Goal: Book appointment/travel/reservation

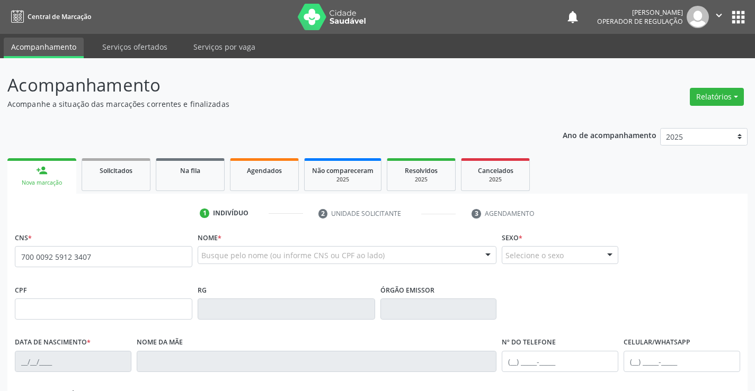
type input "700 0092 5912 3407"
type input "1[DATE]"
type input "[PHONE_NUMBER]"
type input "132.735.485-33"
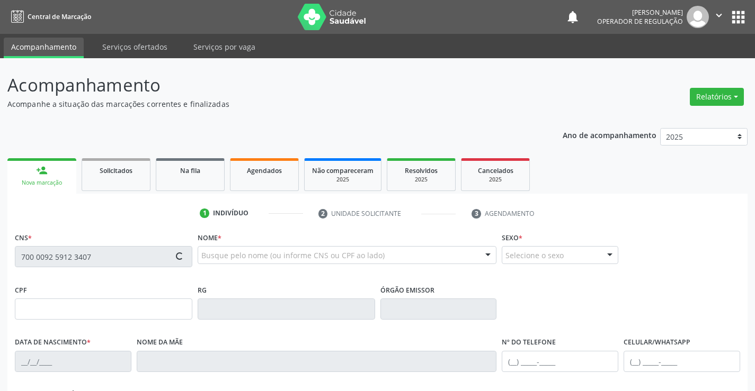
type input "S/N"
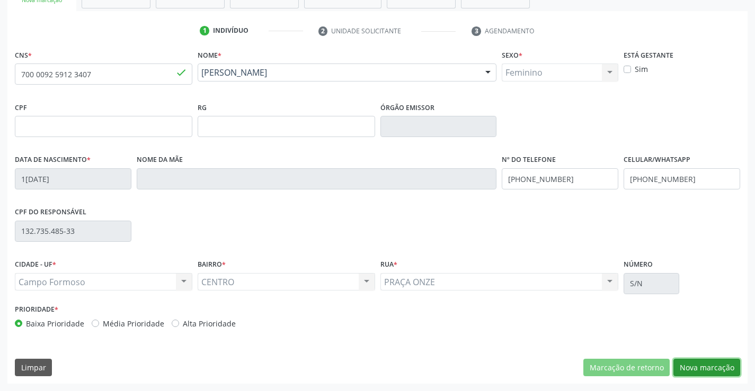
click at [690, 367] on button "Nova marcação" at bounding box center [706, 368] width 67 height 18
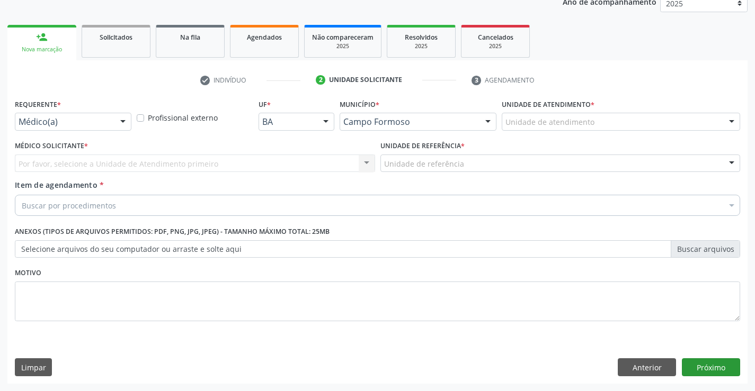
scroll to position [133, 0]
click at [123, 114] on div at bounding box center [123, 122] width 16 height 18
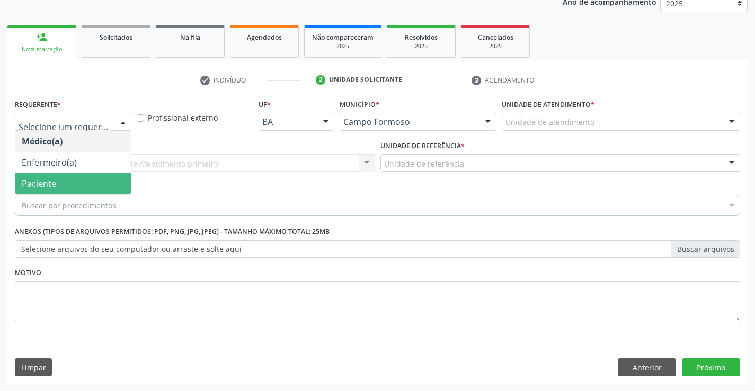
click at [108, 173] on span "Paciente" at bounding box center [72, 183] width 115 height 21
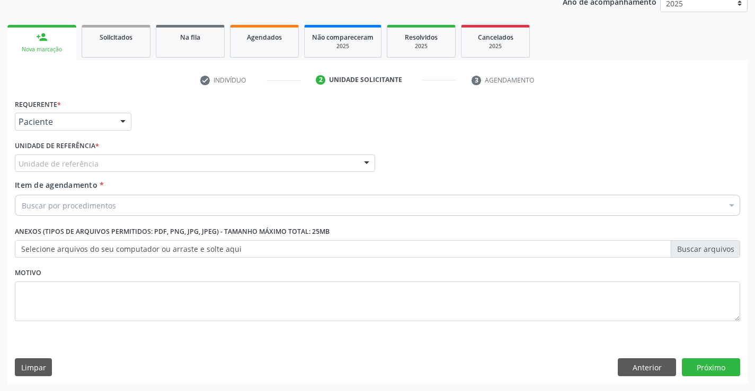
click at [364, 161] on div at bounding box center [367, 164] width 16 height 18
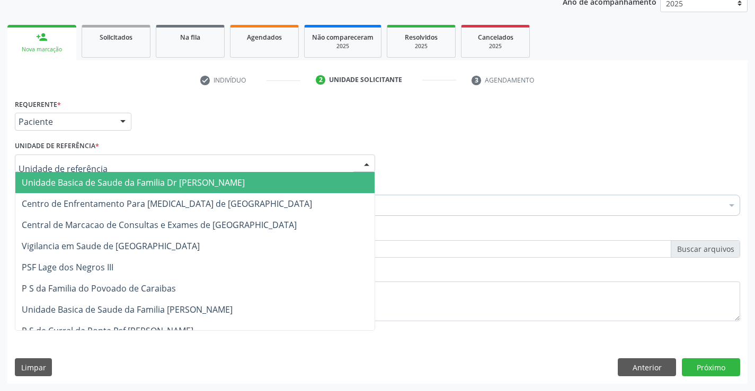
click at [279, 178] on span "Unidade Basica de Saude da Familia Dr [PERSON_NAME]" at bounding box center [194, 182] width 359 height 21
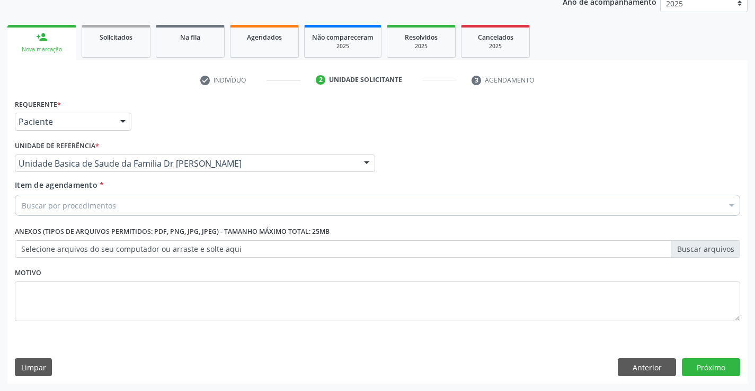
click at [235, 199] on div "Buscar por procedimentos" at bounding box center [377, 205] width 725 height 21
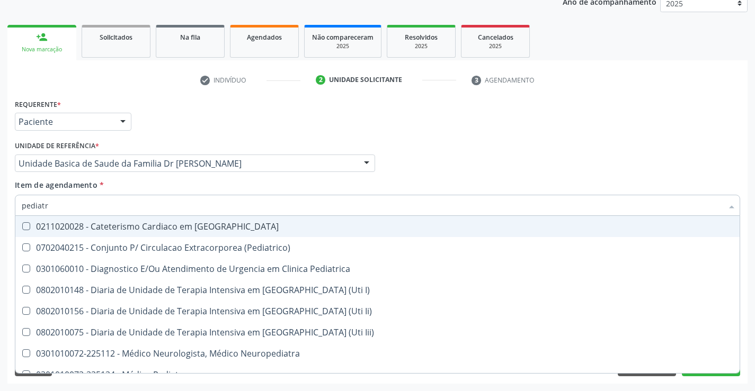
type input "pediatra"
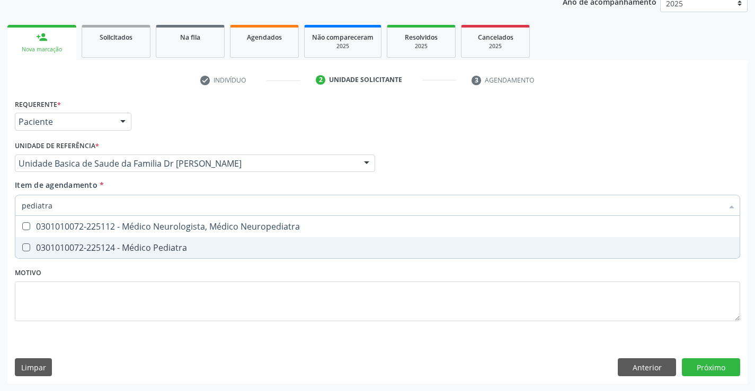
click at [127, 247] on div "0301010072-225124 - Médico Pediatra" at bounding box center [377, 248] width 711 height 8
checkbox Pediatra "true"
click at [693, 365] on div "Requerente * Paciente Médico(a) Enfermeiro(a) Paciente Nenhum resultado encontr…" at bounding box center [377, 240] width 740 height 288
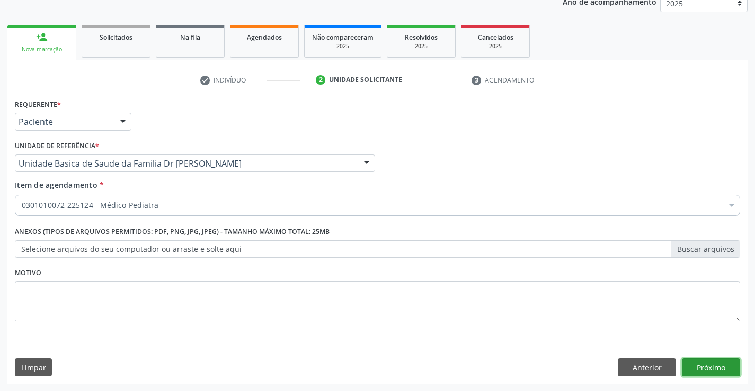
click at [711, 370] on button "Próximo" at bounding box center [711, 368] width 58 height 18
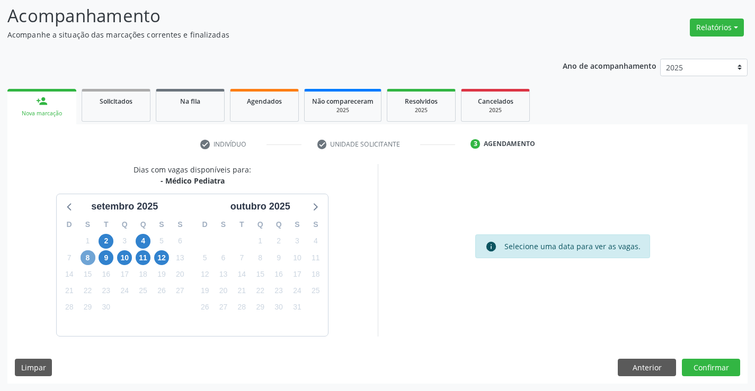
click at [87, 261] on span "8" at bounding box center [88, 258] width 15 height 15
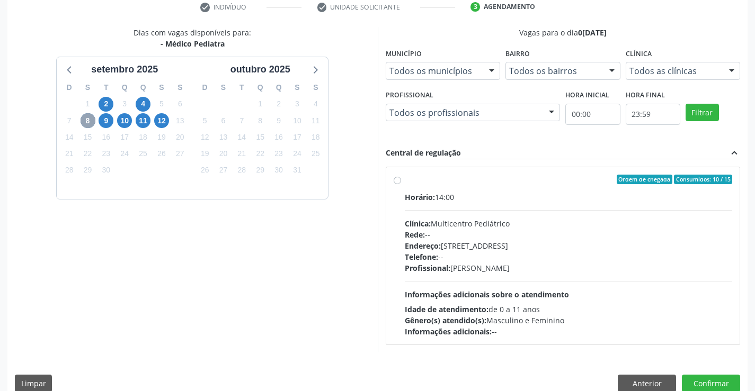
scroll to position [222, 0]
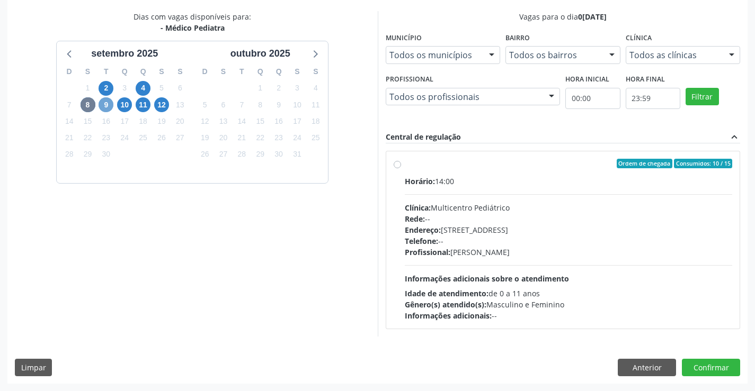
click at [110, 110] on span "9" at bounding box center [106, 104] width 15 height 15
click at [124, 103] on span "10" at bounding box center [124, 104] width 15 height 15
click at [145, 107] on span "11" at bounding box center [143, 104] width 15 height 15
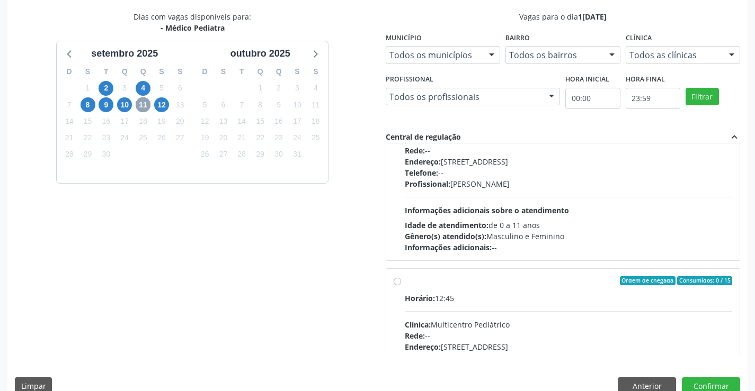
scroll to position [159, 0]
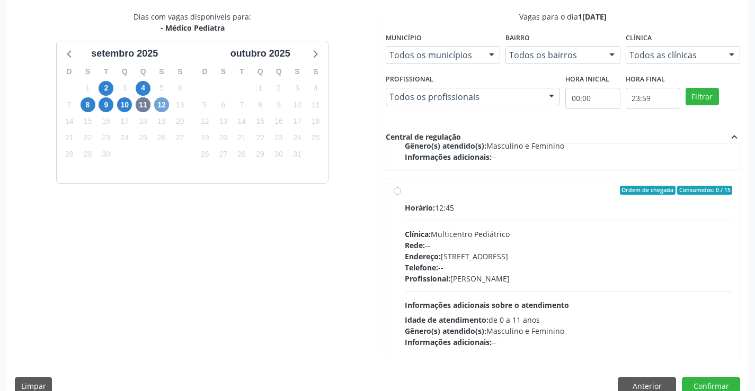
click at [161, 108] on span "12" at bounding box center [161, 104] width 15 height 15
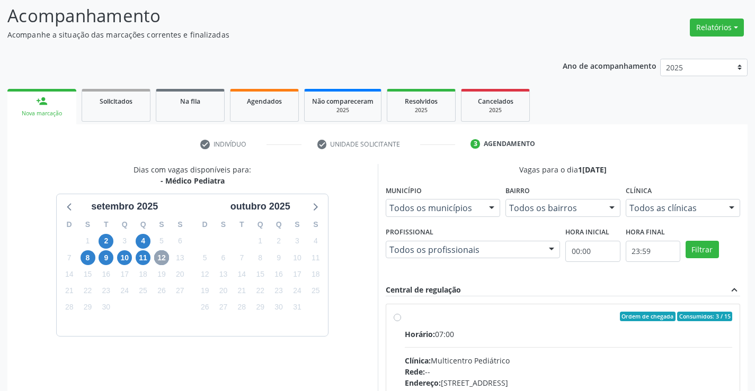
scroll to position [222, 0]
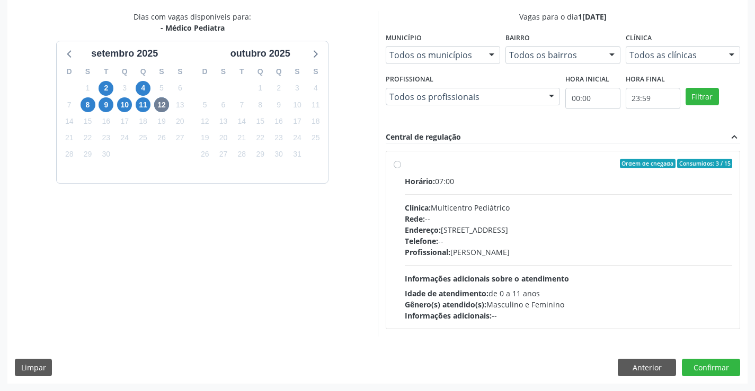
click at [405, 165] on label "Ordem de chegada Consumidos: 3 / 15 Horário: 07:00 Clínica: Multicentro Pediátr…" at bounding box center [569, 240] width 328 height 163
click at [396, 165] on input "Ordem de chegada Consumidos: 3 / 15 Horário: 07:00 Clínica: Multicentro Pediátr…" at bounding box center [397, 164] width 7 height 10
radio input "true"
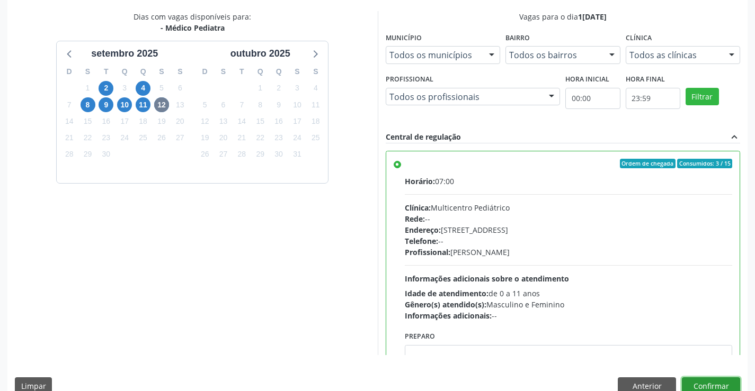
click at [702, 384] on button "Confirmar" at bounding box center [711, 387] width 58 height 18
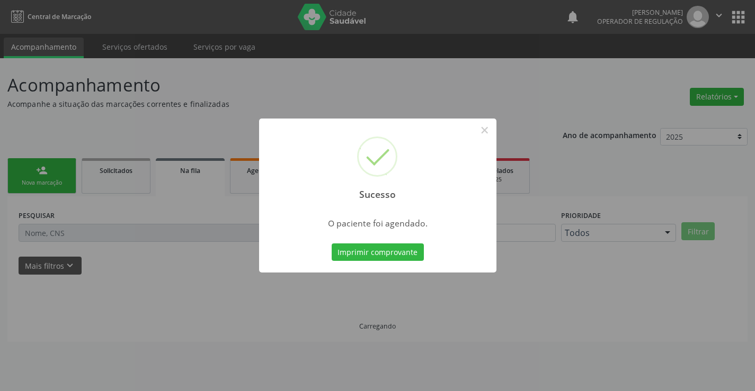
scroll to position [0, 0]
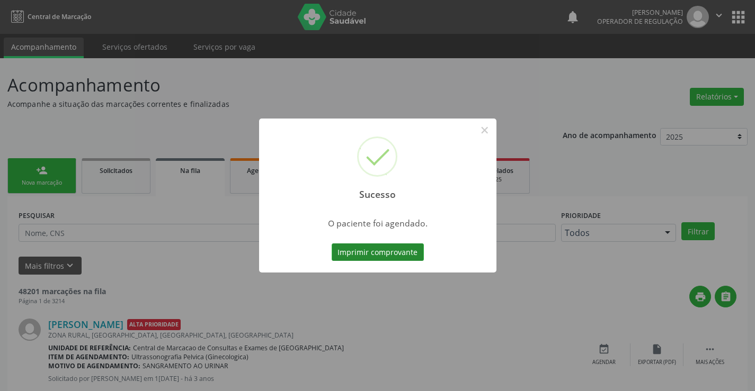
click at [369, 255] on button "Imprimir comprovante" at bounding box center [378, 253] width 92 height 18
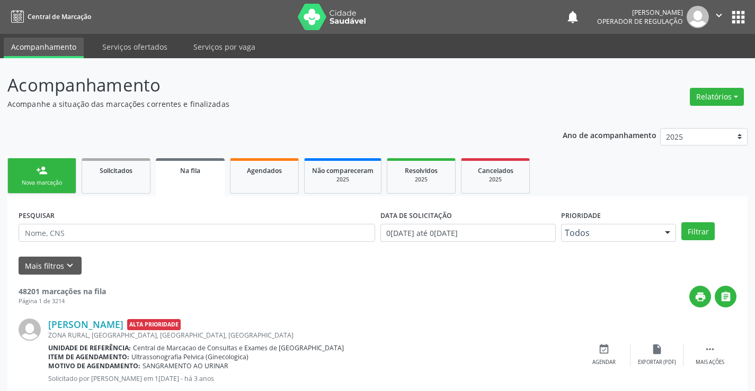
click at [721, 14] on icon "" at bounding box center [719, 16] width 12 height 12
click at [682, 69] on link "Sair" at bounding box center [691, 64] width 73 height 15
